Goal: Task Accomplishment & Management: Use online tool/utility

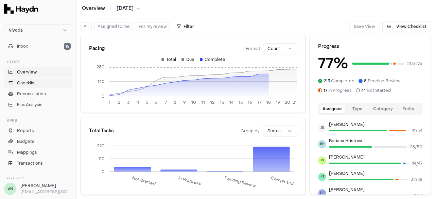
click at [29, 81] on span "Checklist" at bounding box center [26, 83] width 19 height 6
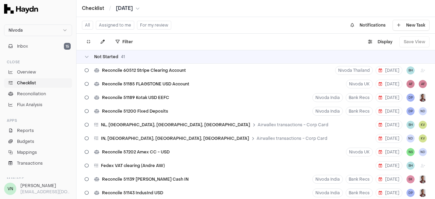
click at [114, 26] on button "Assigned to me" at bounding box center [115, 25] width 38 height 9
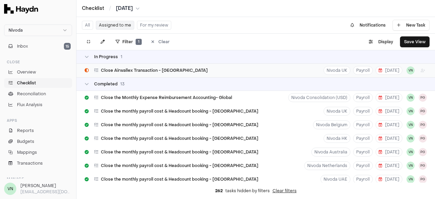
click at [135, 71] on span "Close Airwallex Transaction - [GEOGRAPHIC_DATA]" at bounding box center [154, 70] width 107 height 5
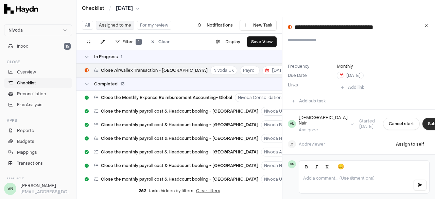
click at [423, 119] on button "Submit task" at bounding box center [440, 124] width 35 height 12
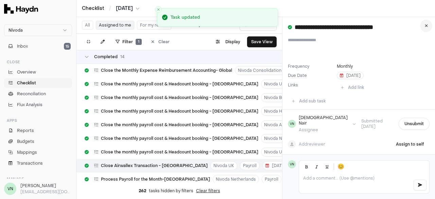
click at [426, 27] on icon at bounding box center [426, 26] width 3 height 4
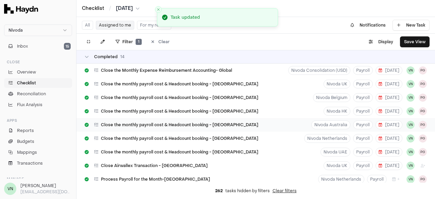
scroll to position [85, 0]
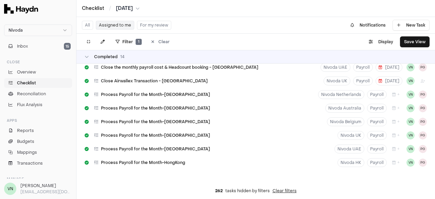
click at [101, 0] on html "Nivoda Inbox 15 Close Overview Checklist Reconciliation Flux Analysis Apps Repo…" at bounding box center [217, 99] width 435 height 199
